Goal: Book appointment/travel/reservation

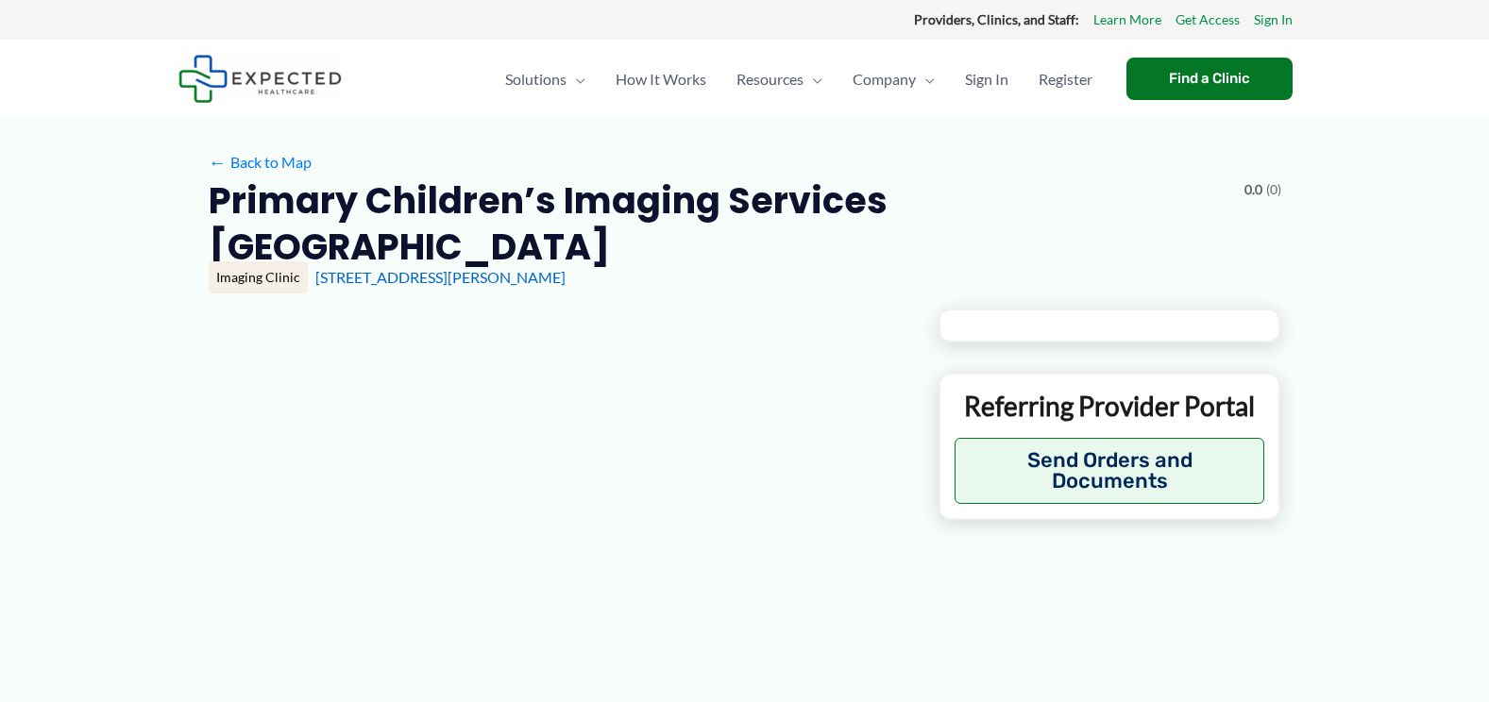
type input "**********"
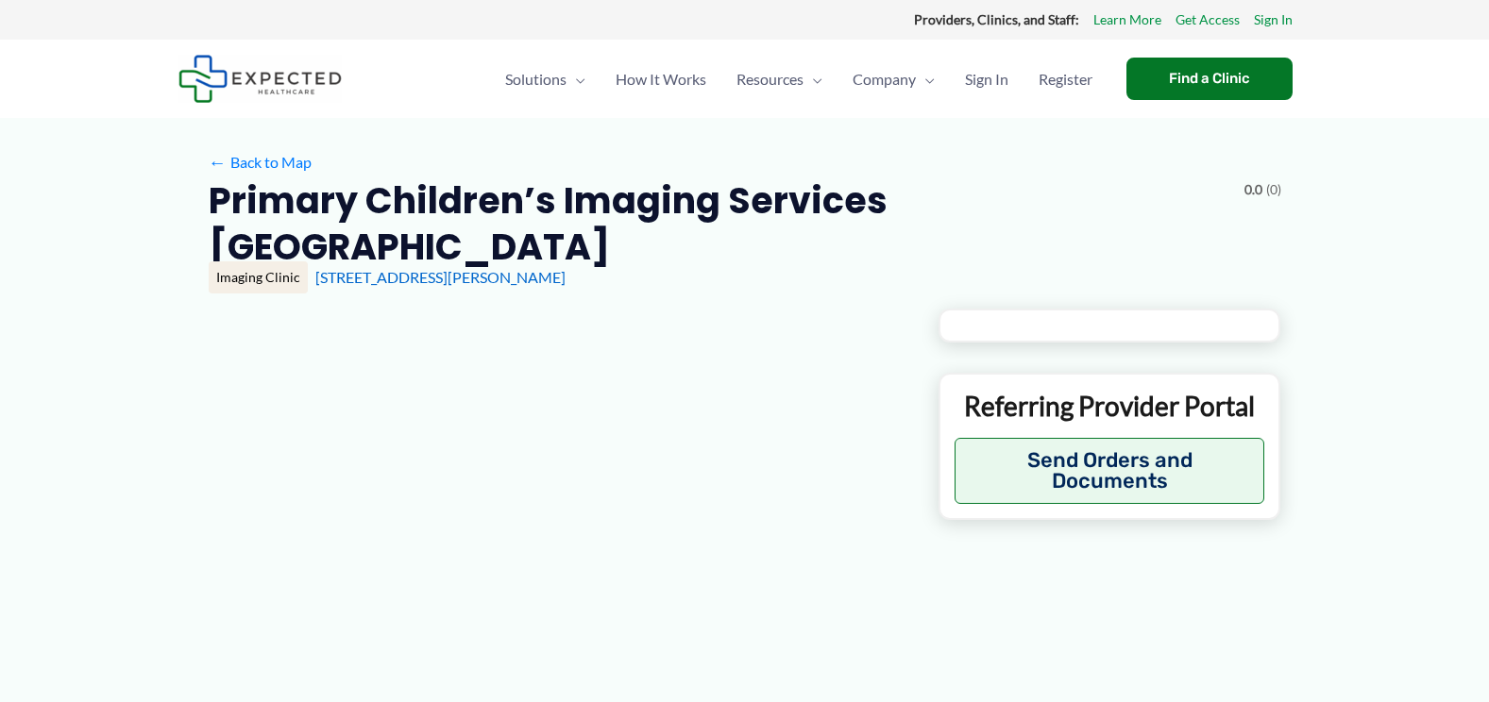
type input "**********"
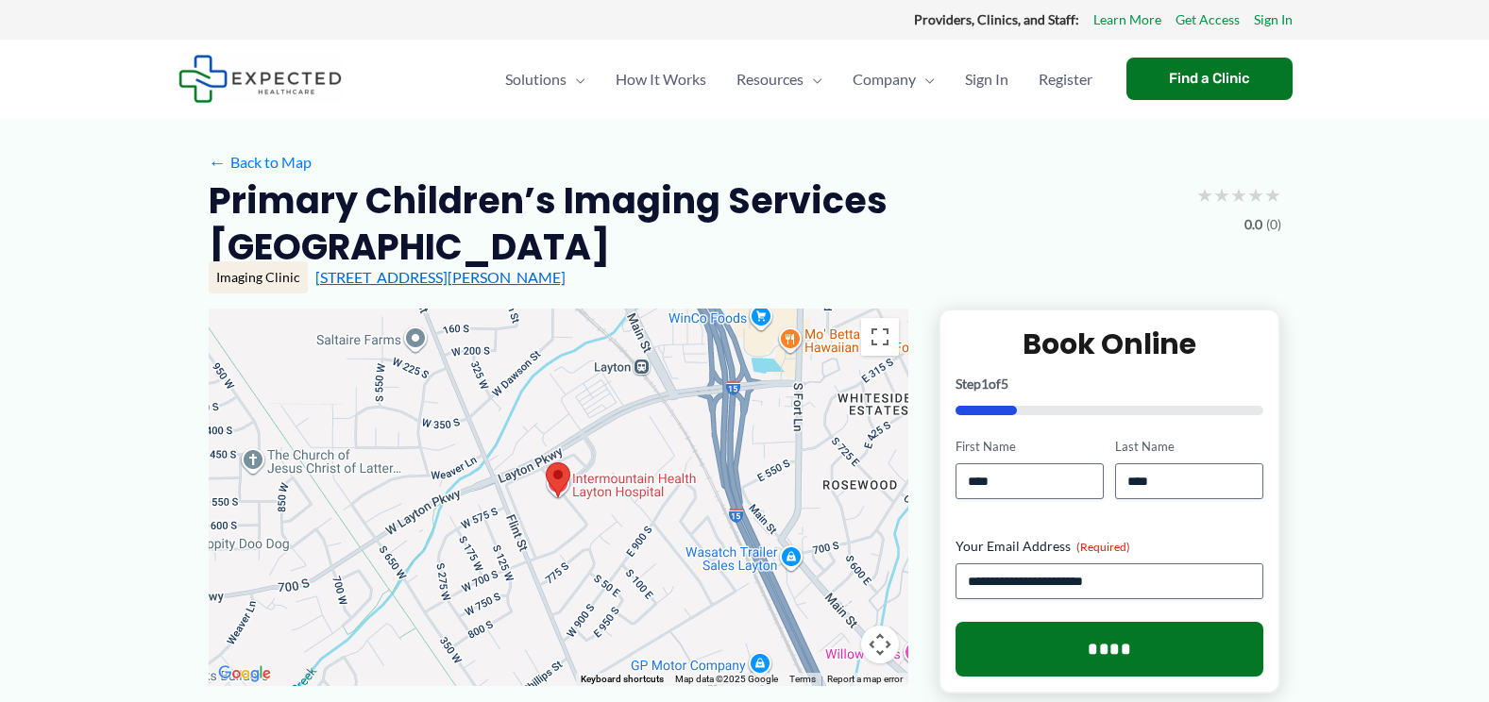
click at [401, 268] on link "[STREET_ADDRESS][PERSON_NAME]" at bounding box center [440, 277] width 250 height 18
